Goal: Find specific page/section: Find specific page/section

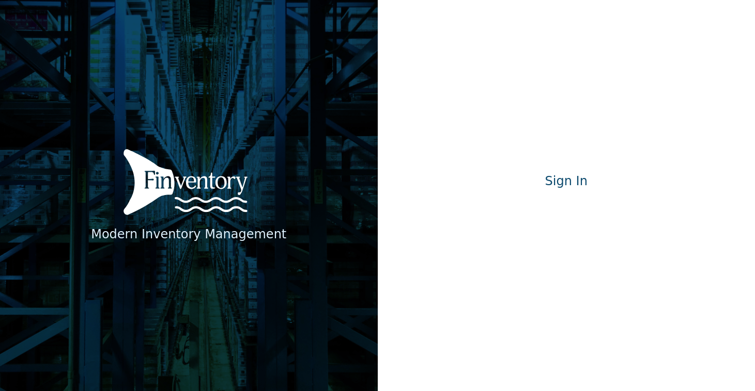
click at [559, 221] on div "Modern Inventory Management Sign In Signing in…" at bounding box center [567, 195] width 378 height 391
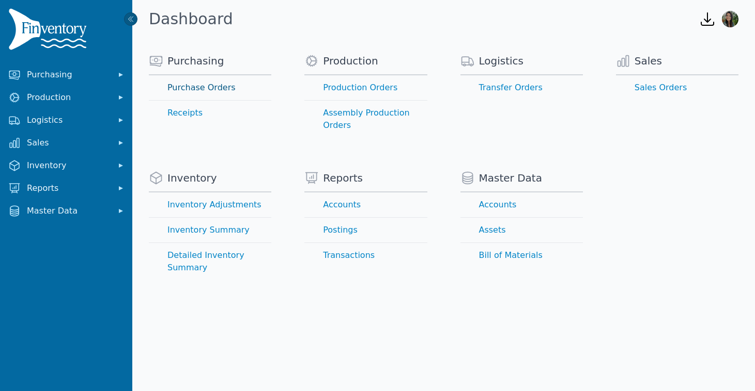
click at [207, 92] on link "Purchase Orders" at bounding box center [210, 87] width 122 height 25
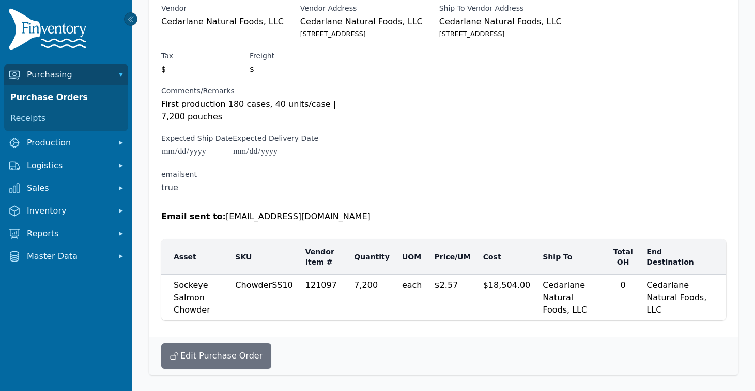
scroll to position [87, 0]
